Goal: Transaction & Acquisition: Purchase product/service

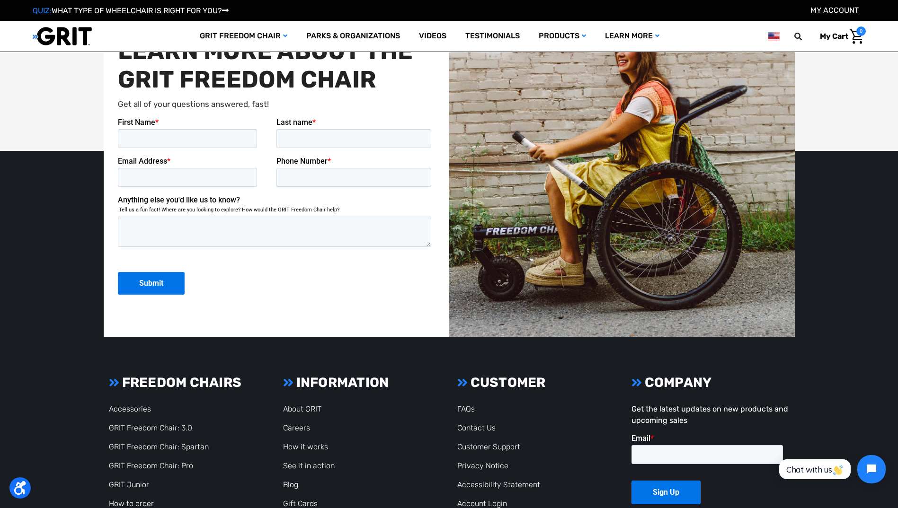
scroll to position [2513, 0]
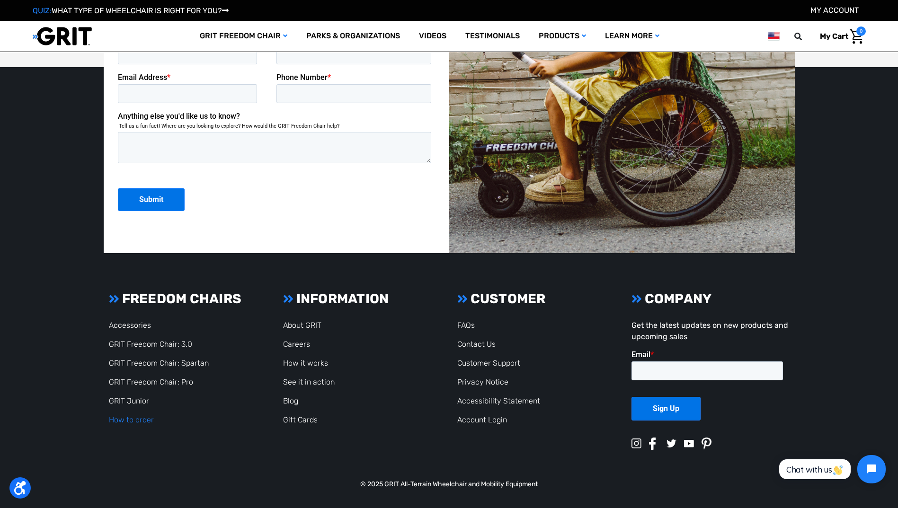
click at [133, 419] on link "How to order" at bounding box center [131, 420] width 45 height 9
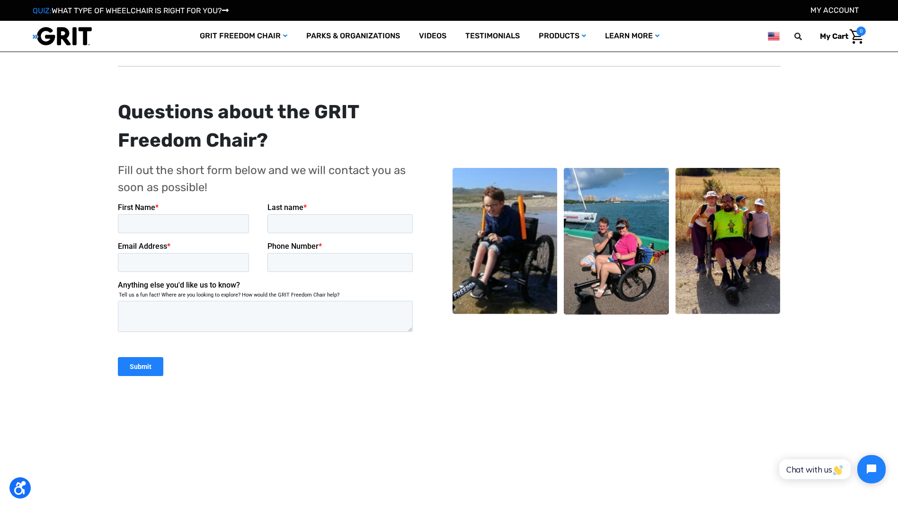
scroll to position [568, 0]
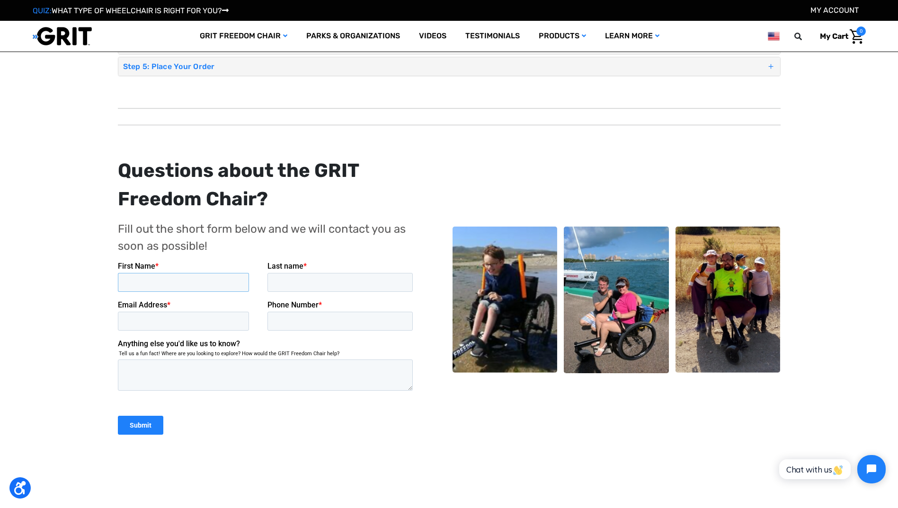
click at [195, 279] on input "First Name *" at bounding box center [182, 282] width 131 height 19
type input "Alisa"
type input "Hardin-Lapp"
click at [191, 325] on input "Email Address *" at bounding box center [182, 321] width 131 height 19
type input "[EMAIL_ADDRESS][PERSON_NAME][DOMAIN_NAME]"
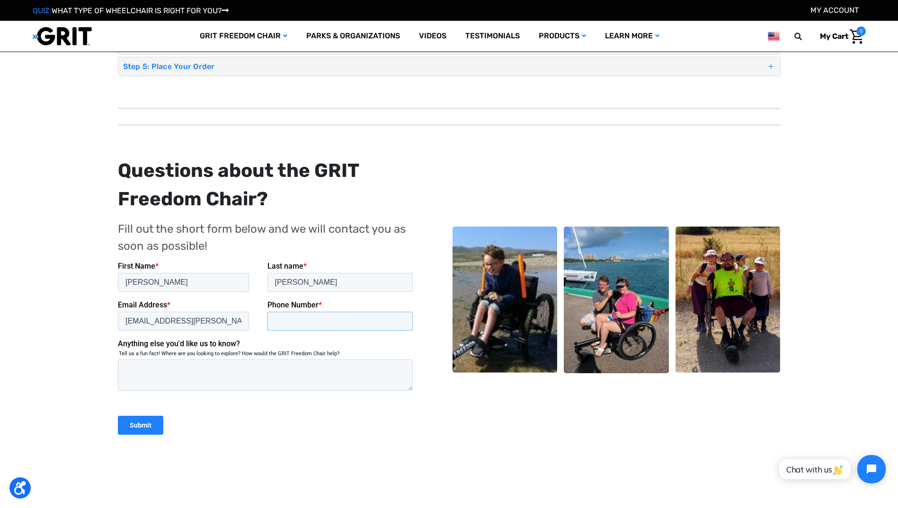
click at [296, 317] on input "Phone Number *" at bounding box center [340, 321] width 146 height 19
type input "906-202-0033"
click at [162, 366] on textarea "Anything else you'd like us to know?" at bounding box center [264, 375] width 295 height 31
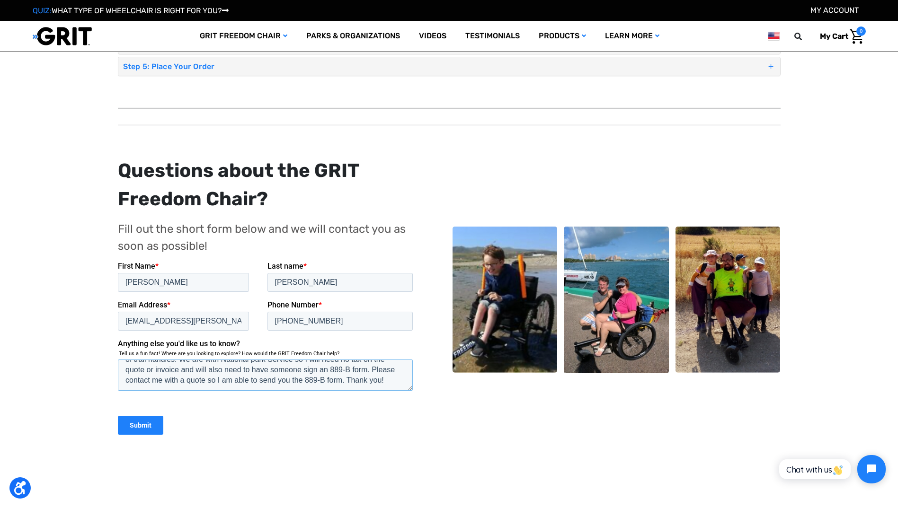
type textarea "Hello - we are looking to purchase the Grit 3.0 with a pair of steering pegs an…"
click at [142, 424] on input "Submit" at bounding box center [139, 425] width 45 height 19
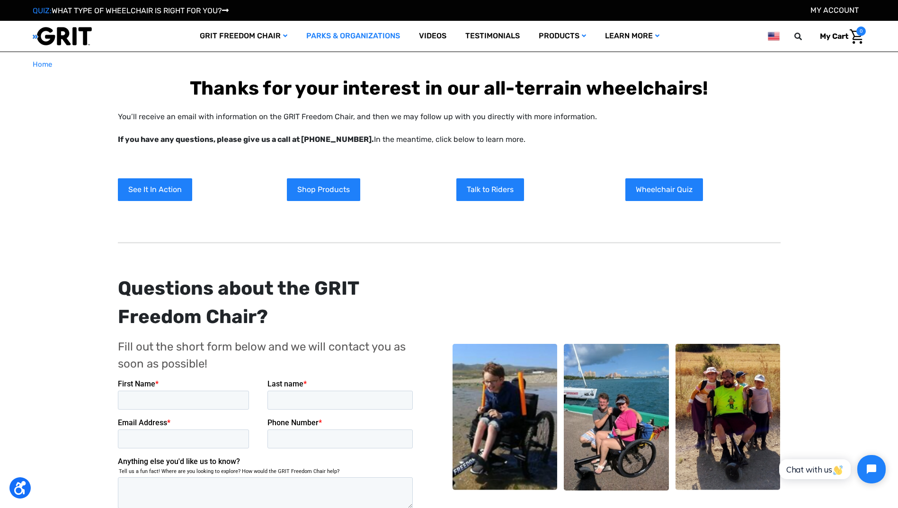
click at [361, 35] on link "Parks & Organizations" at bounding box center [353, 36] width 113 height 31
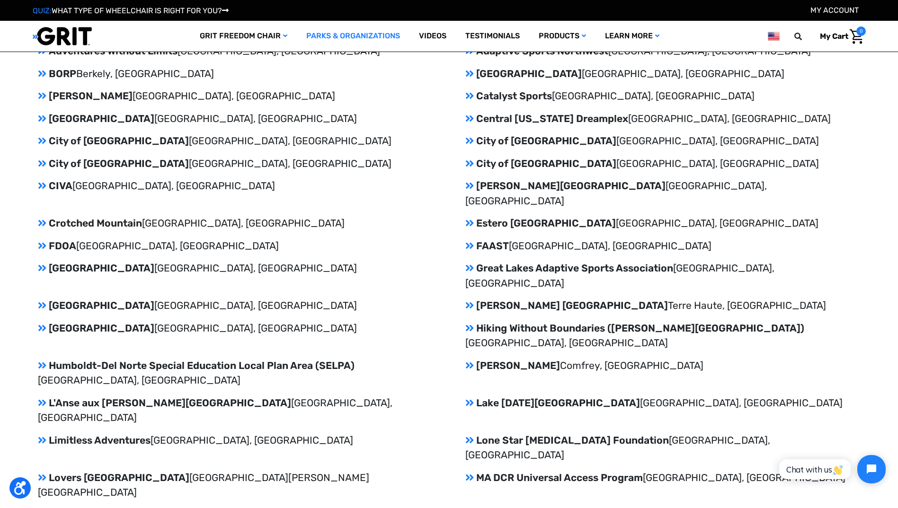
scroll to position [1089, 0]
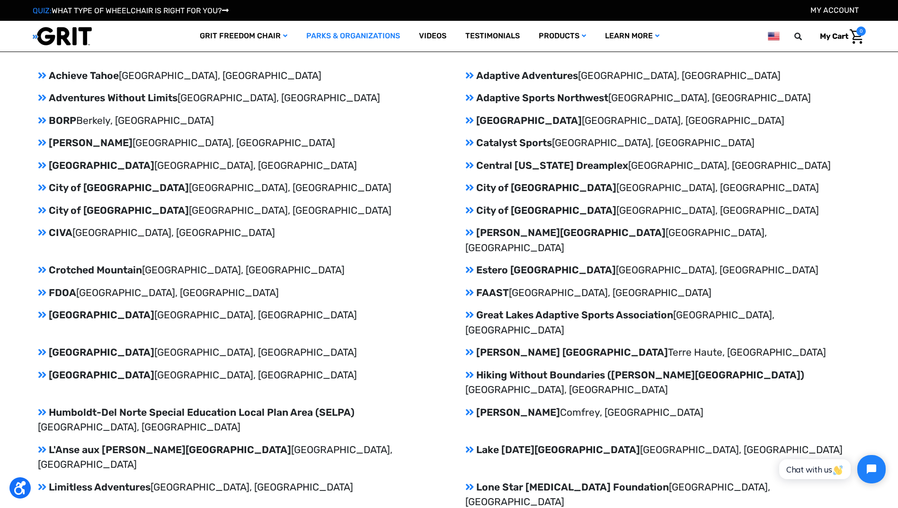
click at [225, 345] on p "Great Smoky Mountain National Park Gatlinburg, TN" at bounding box center [235, 352] width 395 height 15
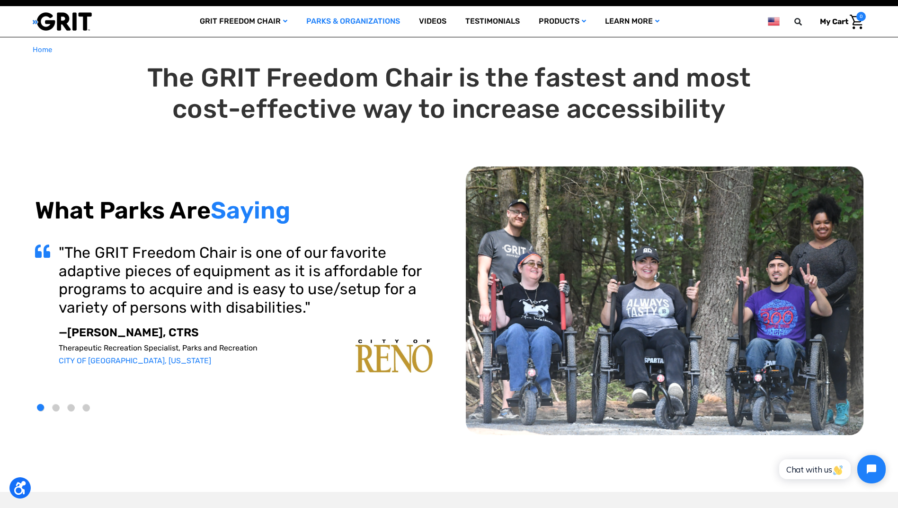
scroll to position [0, 0]
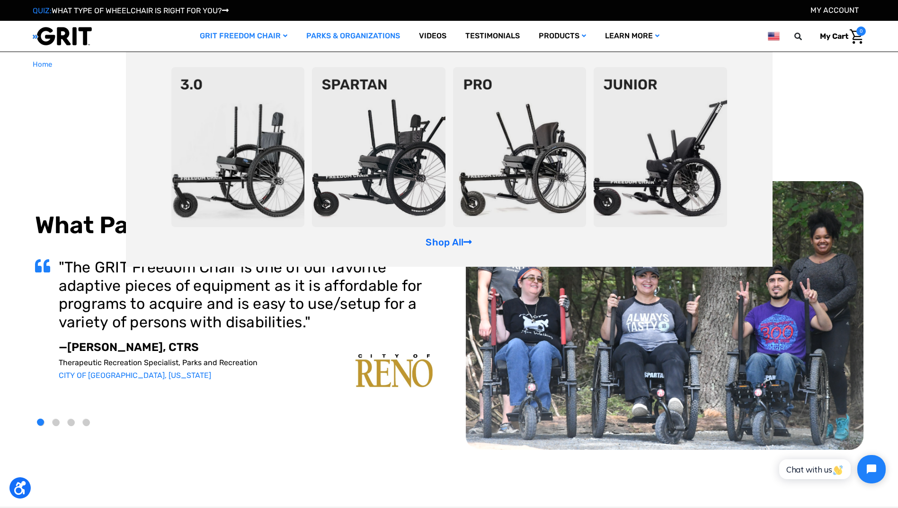
click at [227, 111] on img at bounding box center [237, 147] width 133 height 160
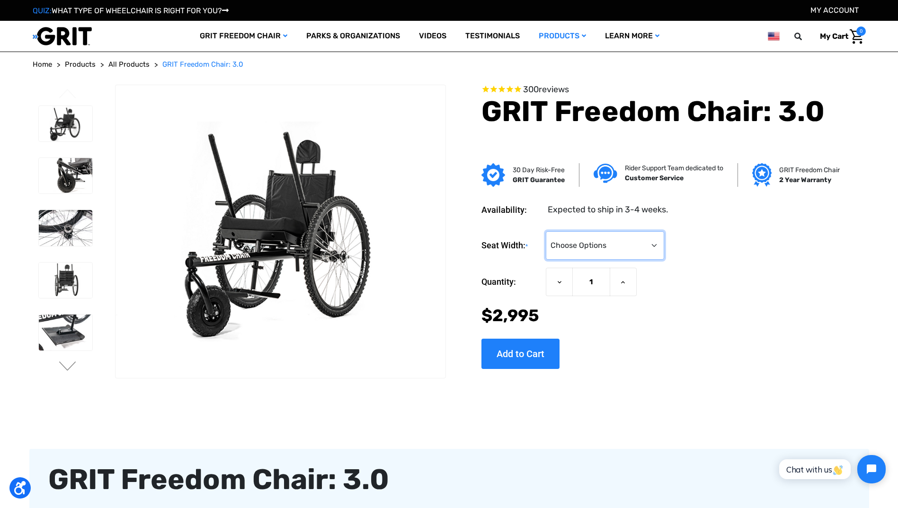
click at [652, 242] on select "Choose Options 16" 18" 20"" at bounding box center [605, 245] width 118 height 28
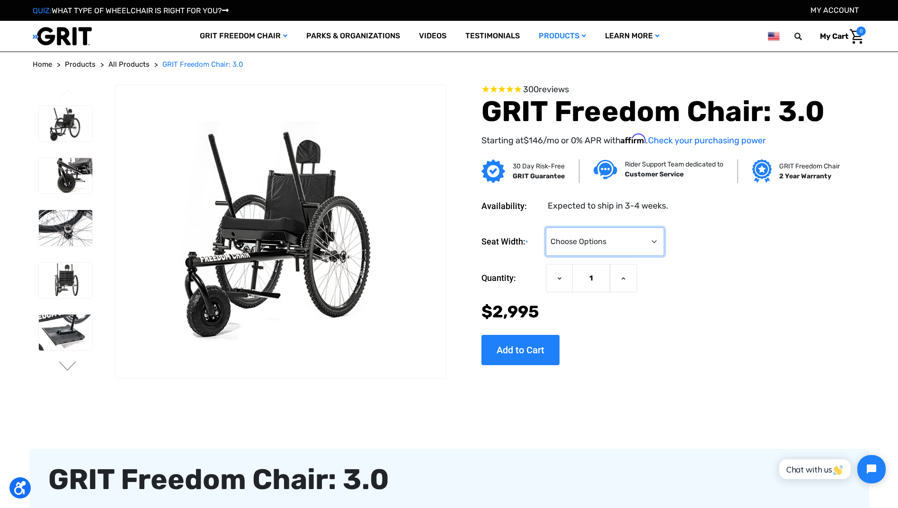
click at [655, 245] on select "Choose Options 16" 18" 20"" at bounding box center [605, 242] width 118 height 28
select select "326"
click at [546, 228] on select "Choose Options 16" 18" 20"" at bounding box center [605, 242] width 118 height 28
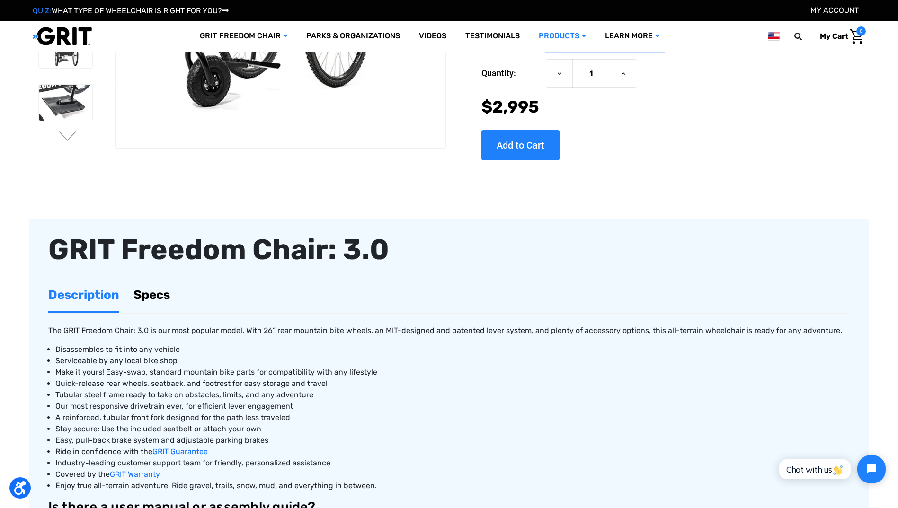
scroll to position [142, 0]
